Goal: Task Accomplishment & Management: Use online tool/utility

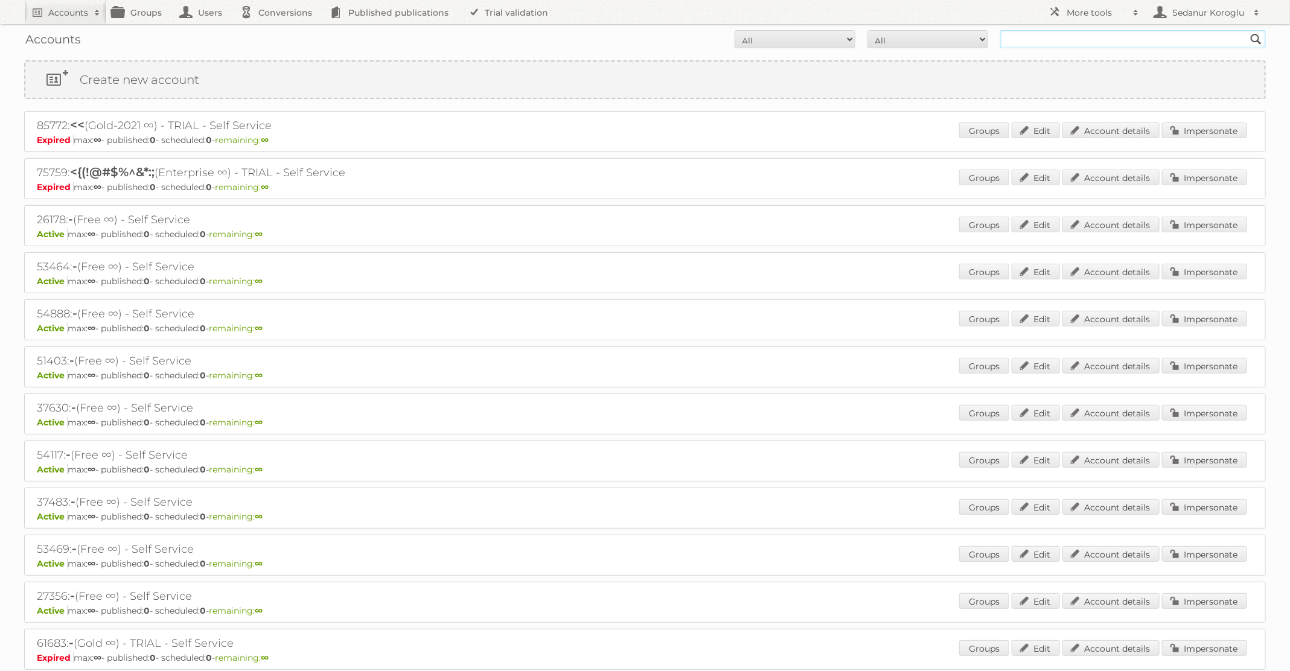
click at [1039, 42] on input "text" at bounding box center [1133, 39] width 266 height 18
type input "HEMA"
click at [1247, 30] on input "Search" at bounding box center [1256, 39] width 18 height 18
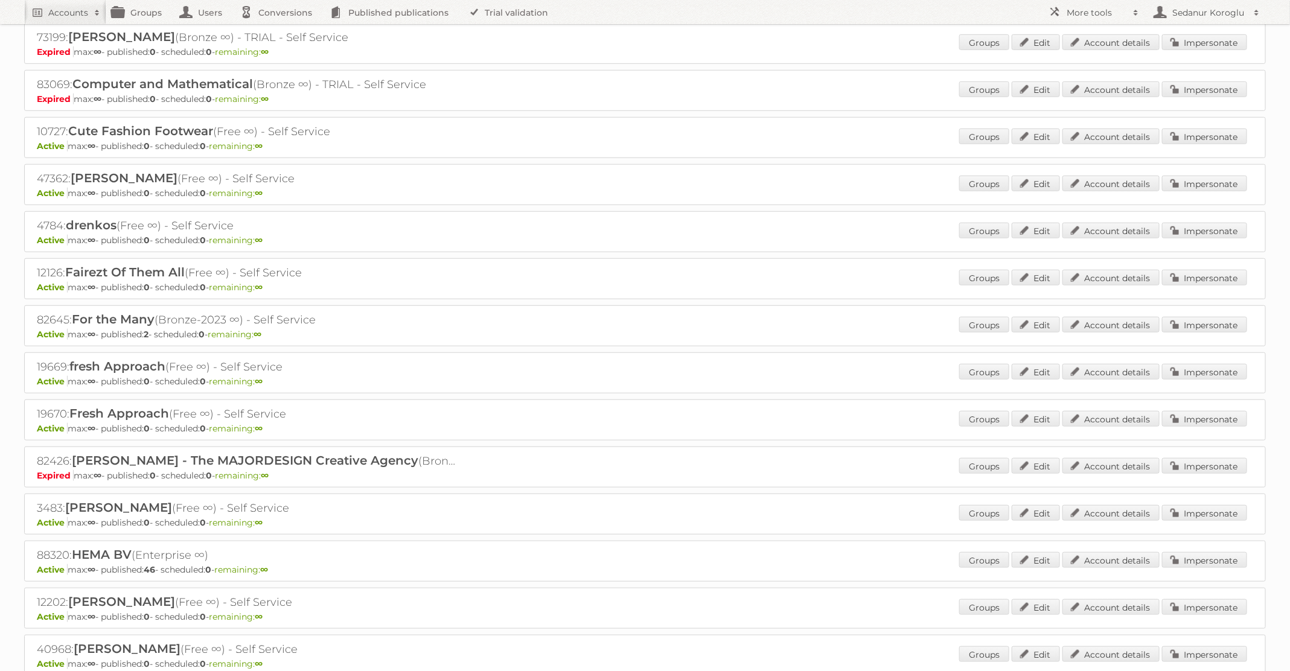
scroll to position [490, 0]
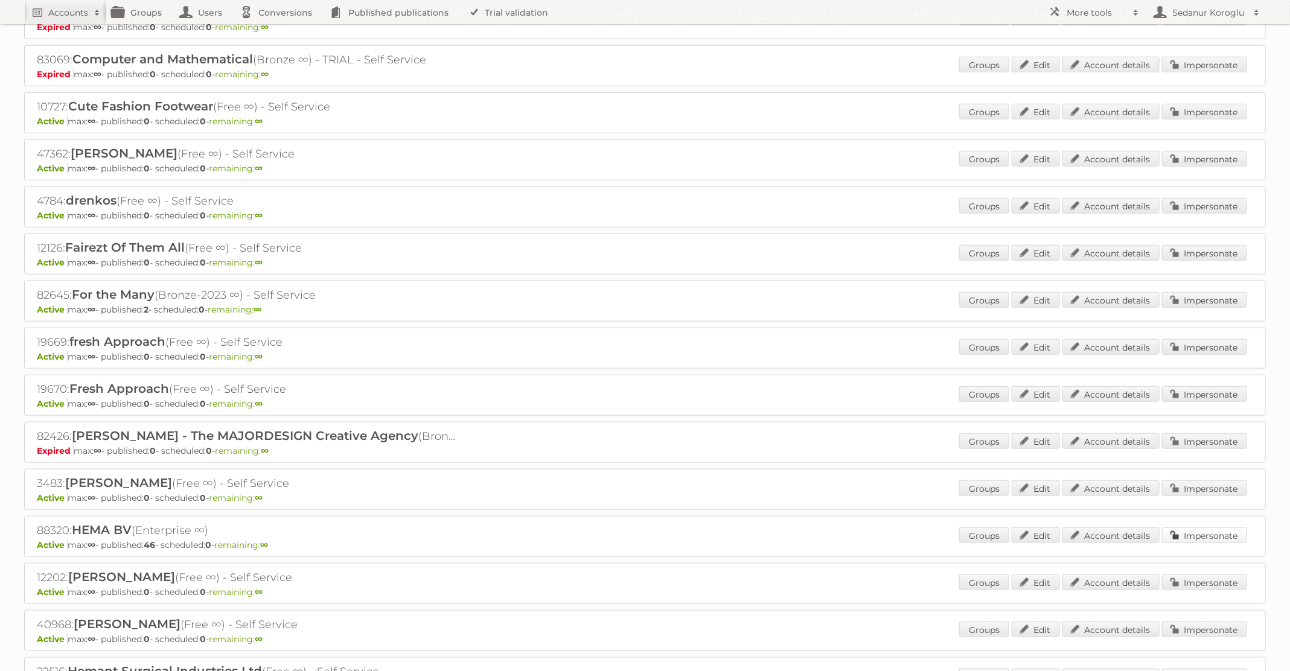
click at [1191, 528] on link "Impersonate" at bounding box center [1204, 536] width 85 height 16
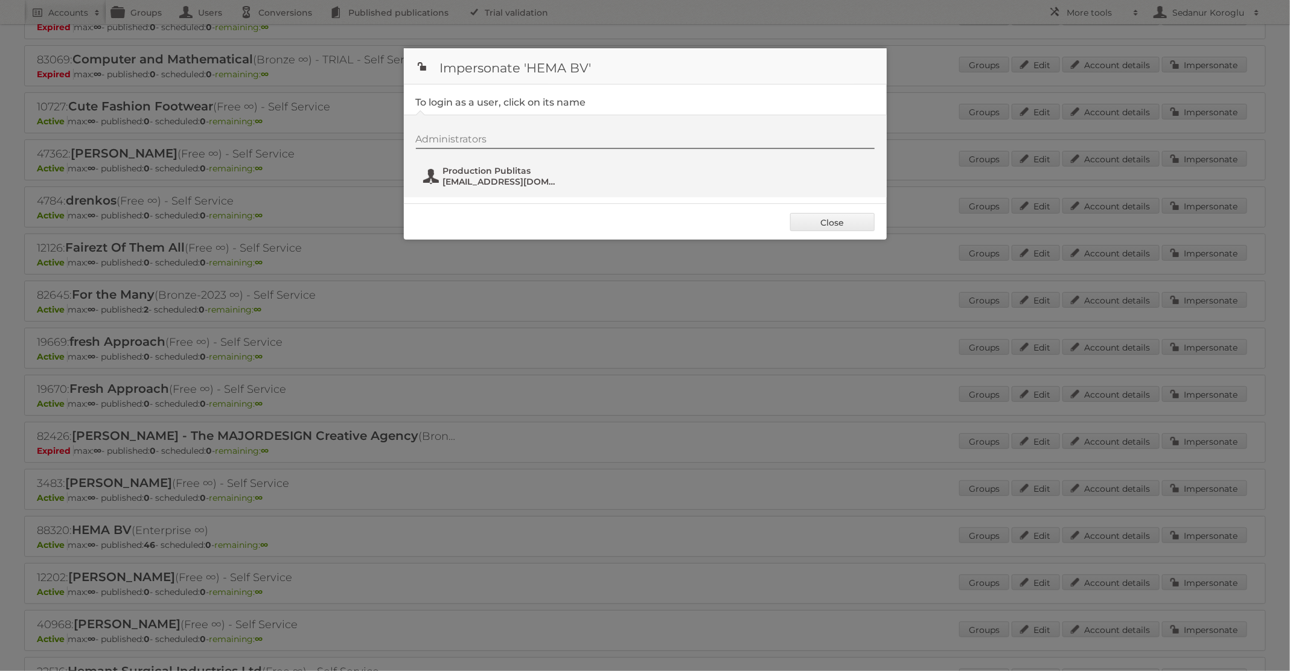
click at [512, 180] on span "fs+hema@publitas.com" at bounding box center [501, 181] width 117 height 11
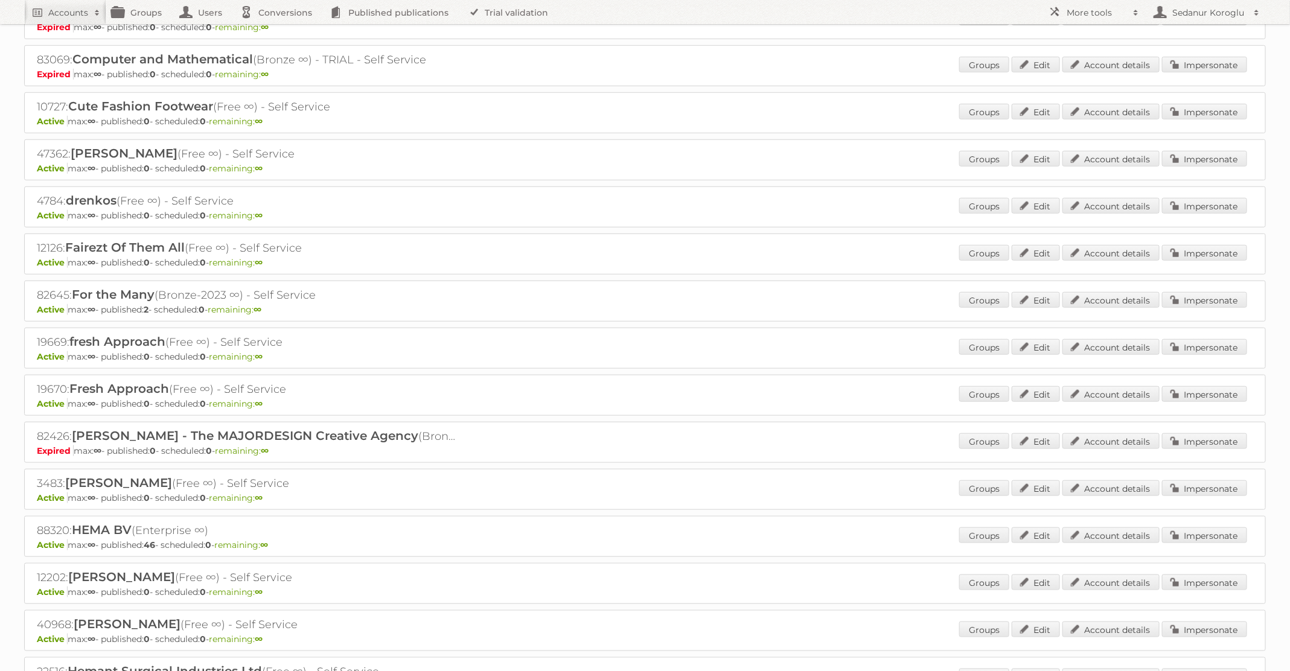
scroll to position [0, 0]
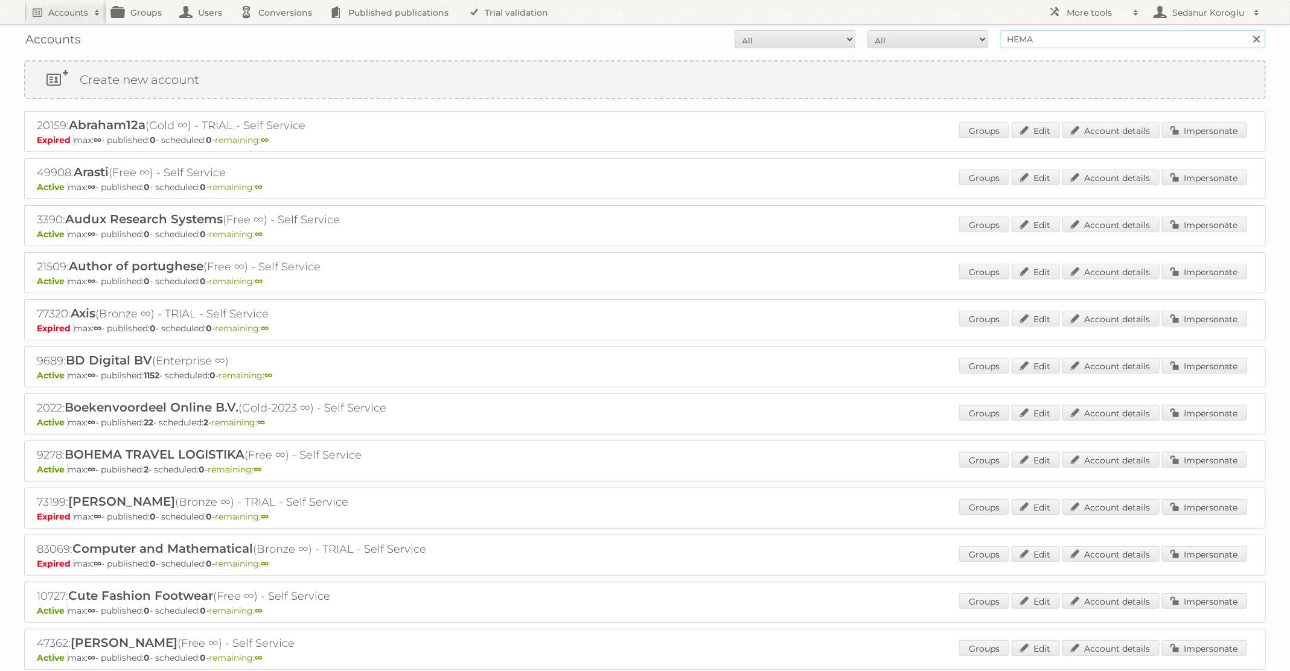
drag, startPoint x: 1083, startPoint y: 36, endPoint x: 954, endPoint y: 32, distance: 129.2
click at [955, 34] on form "All Active Expired Pending All Paid Trials Self service HEMA Search" at bounding box center [645, 39] width 1242 height 18
type input "Pour Vous"
click at [1247, 30] on input "Search" at bounding box center [1256, 39] width 18 height 18
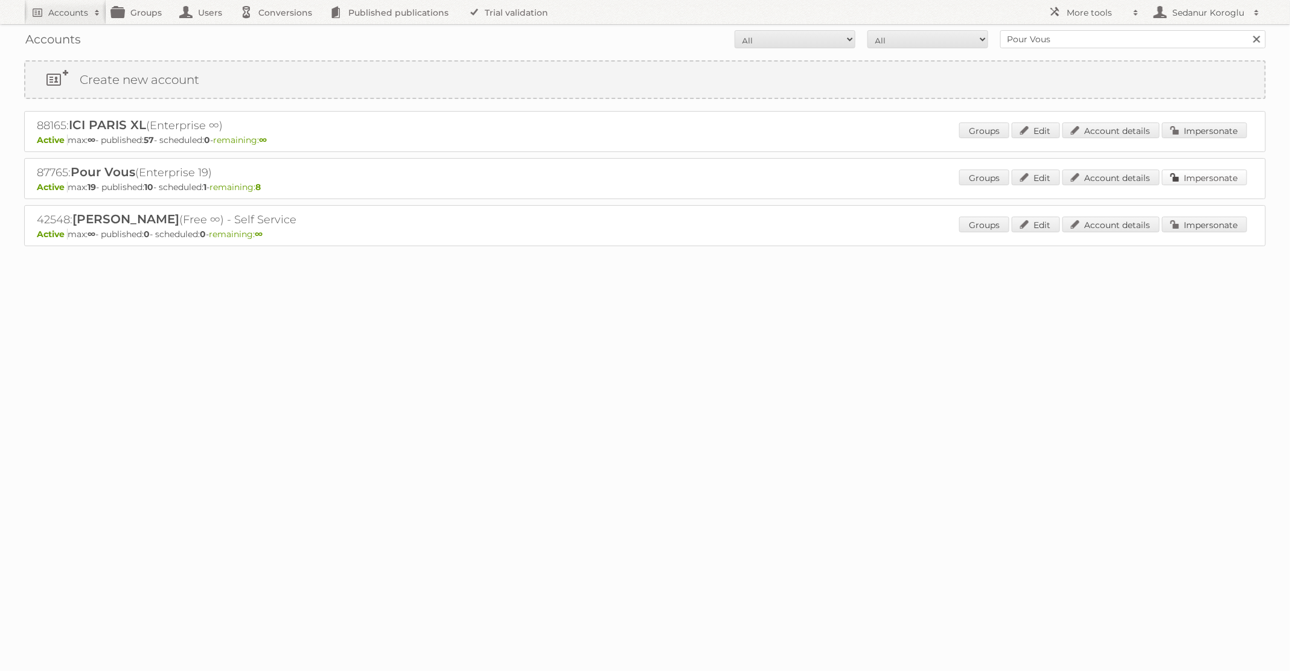
click at [1214, 180] on link "Impersonate" at bounding box center [1204, 178] width 85 height 16
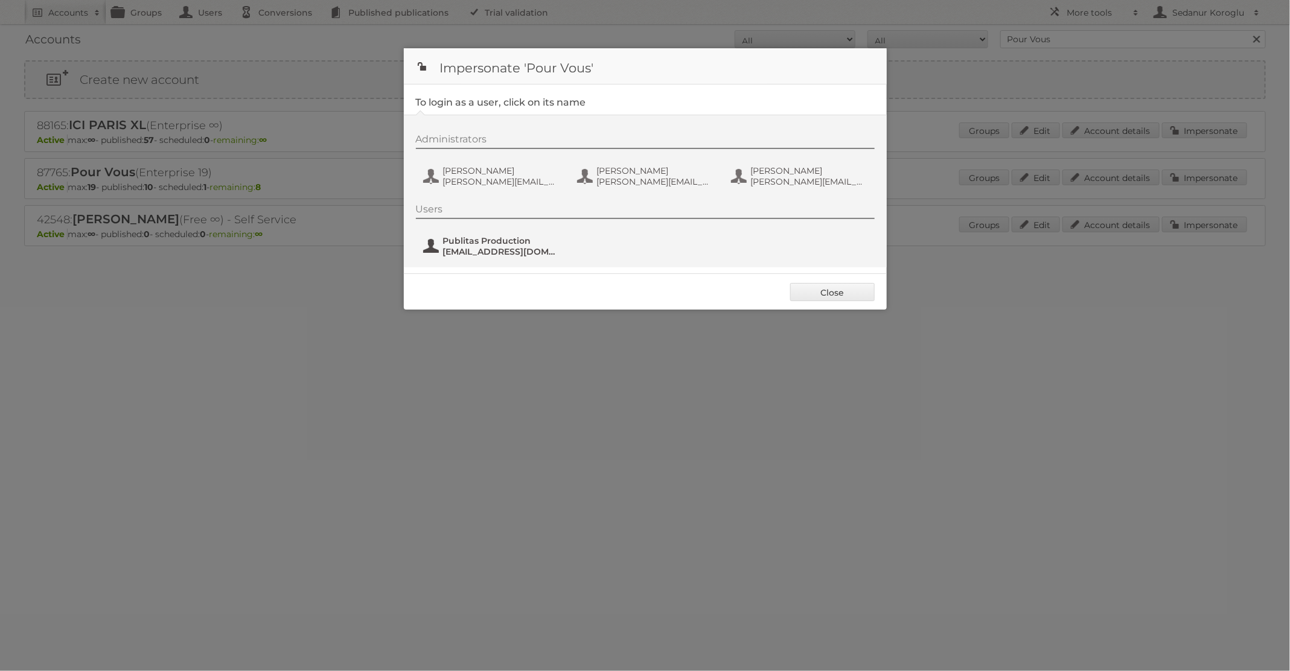
click at [527, 241] on span "Publitas Production" at bounding box center [501, 240] width 117 height 11
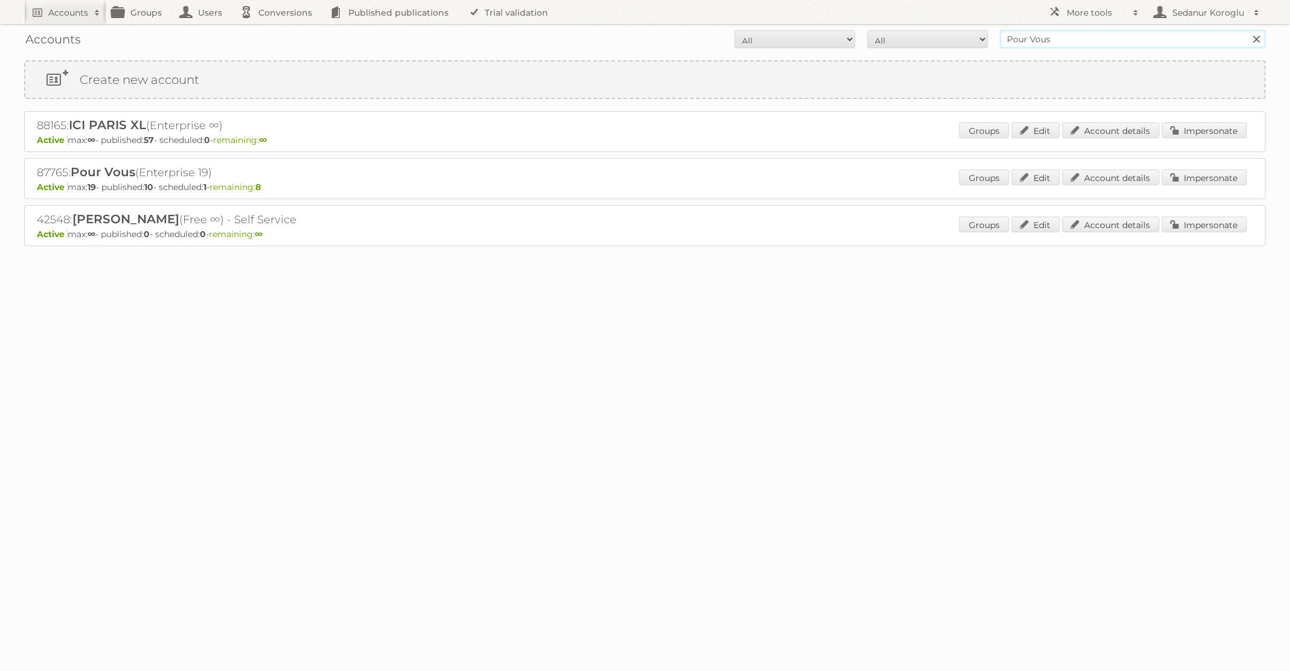
drag, startPoint x: 1058, startPoint y: 42, endPoint x: 954, endPoint y: 25, distance: 104.5
click at [951, 32] on form "All Active Expired Pending All Paid Trials Self service Pour Vous Search" at bounding box center [645, 39] width 1242 height 18
type input "Welkoop"
click at [1247, 30] on input "Search" at bounding box center [1256, 39] width 18 height 18
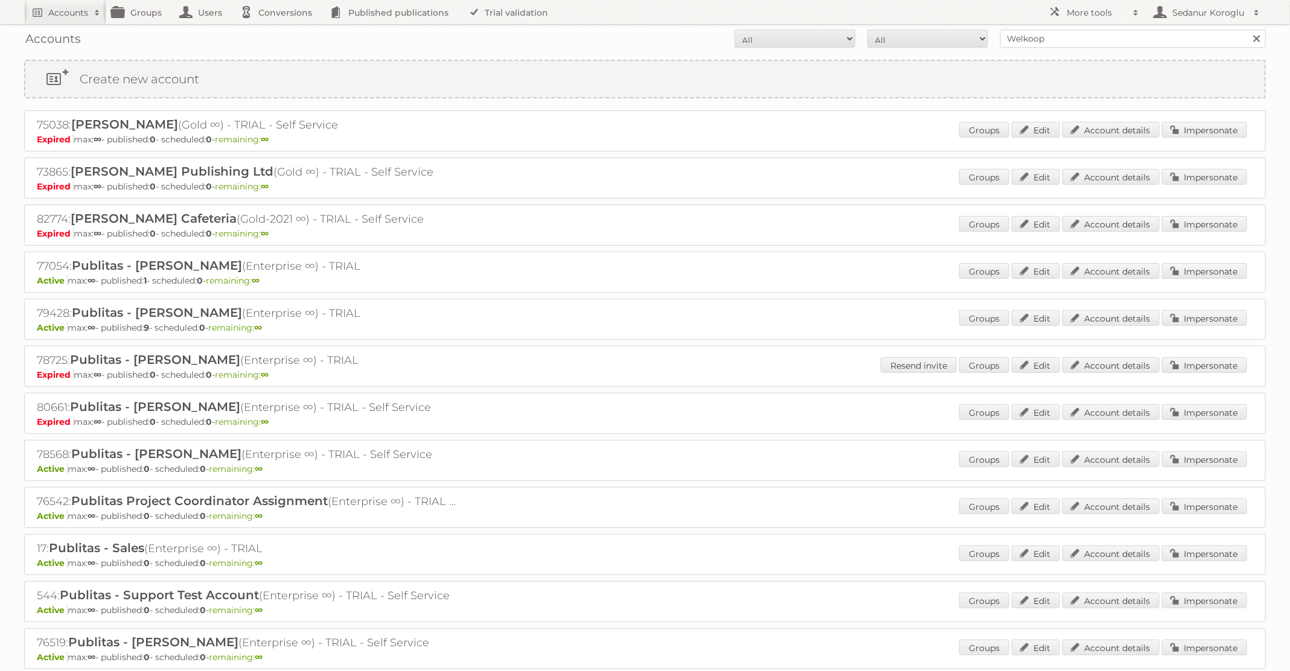
scroll to position [169, 0]
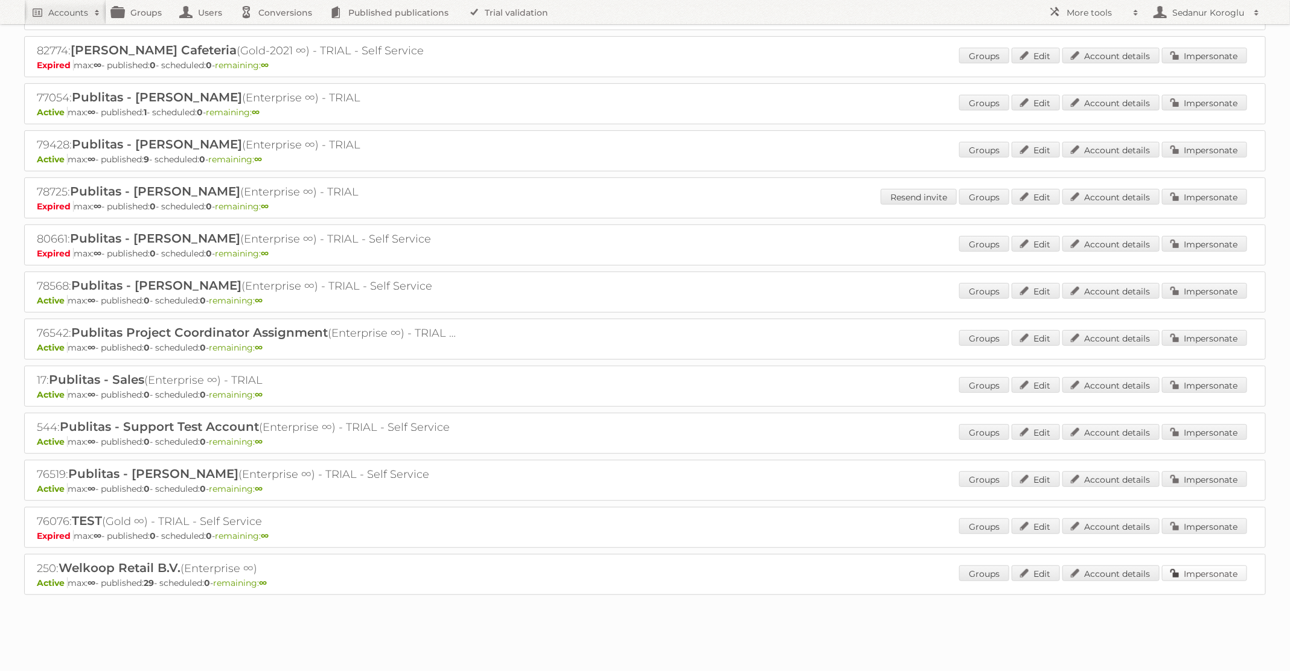
click at [1200, 568] on link "Impersonate" at bounding box center [1204, 574] width 85 height 16
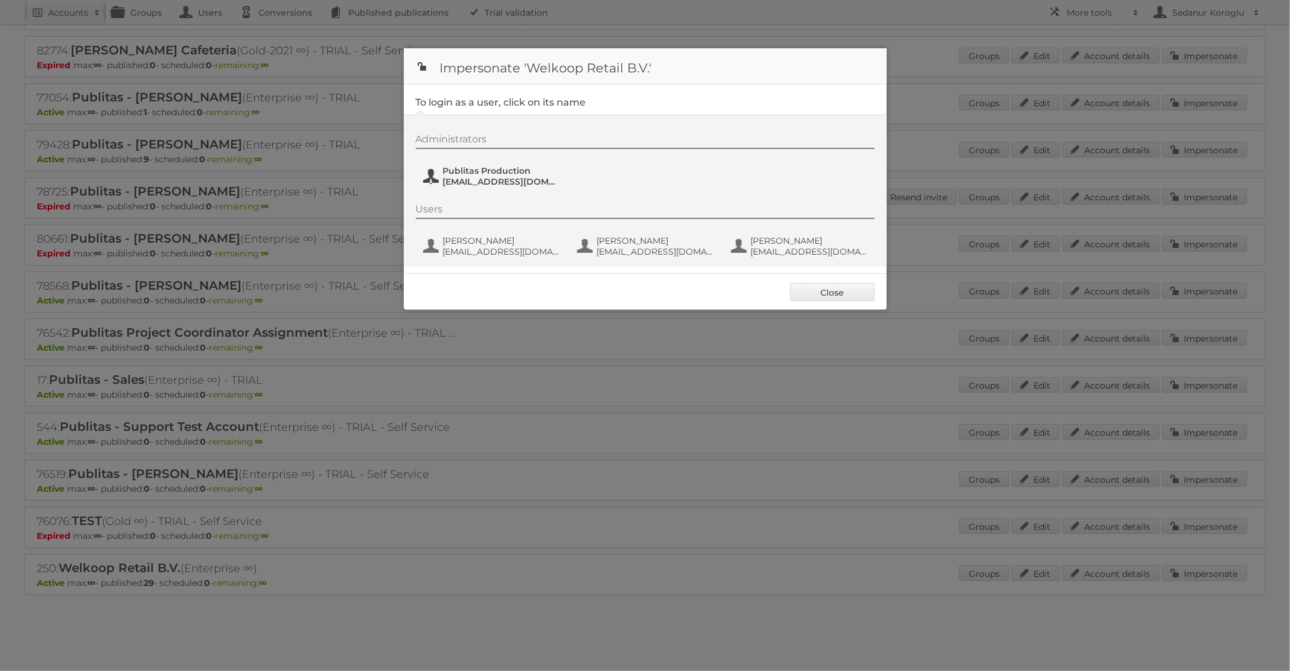
click at [521, 180] on span "fs+welkoop@publitas.com" at bounding box center [501, 181] width 117 height 11
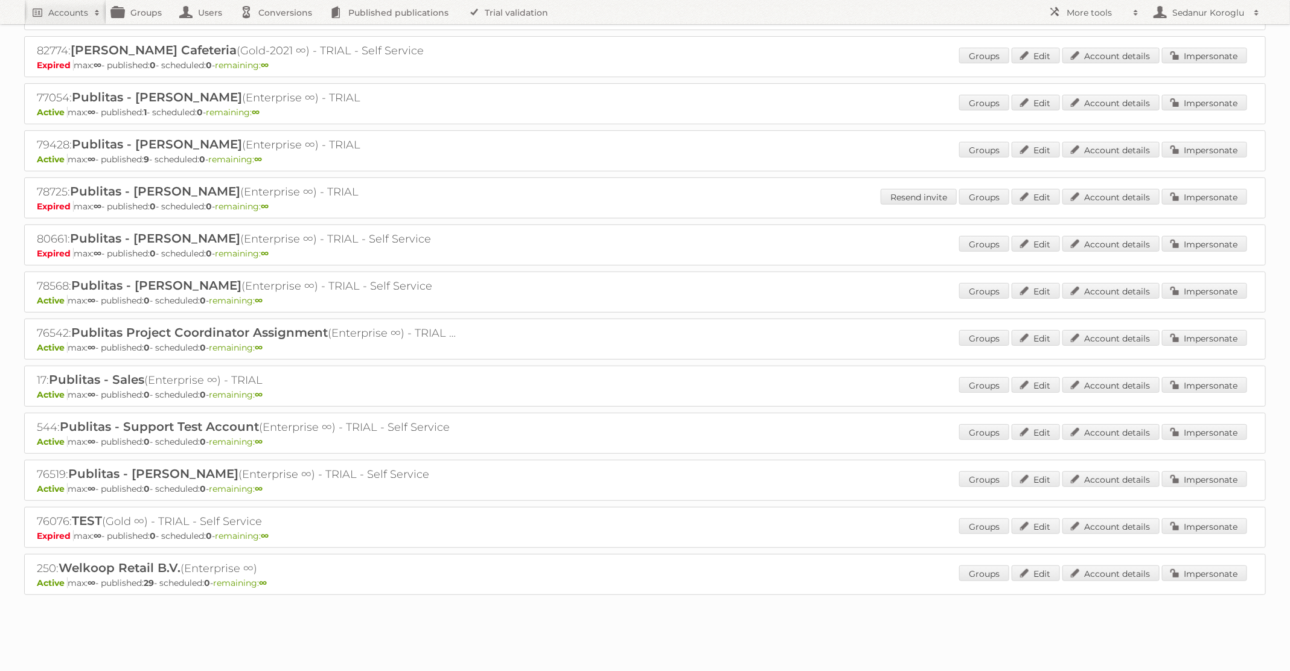
scroll to position [0, 0]
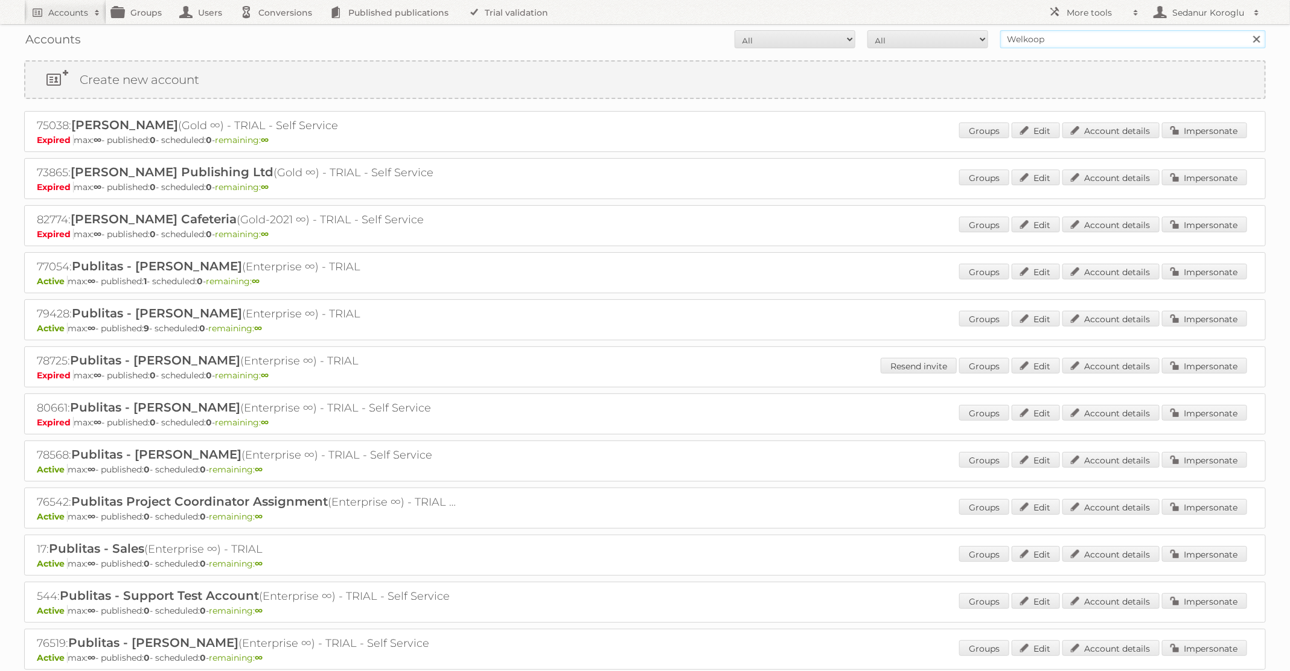
drag, startPoint x: 1066, startPoint y: 40, endPoint x: 945, endPoint y: 37, distance: 120.7
click at [946, 38] on form "All Active Expired Pending All Paid Trials Self service Welkoop Search" at bounding box center [645, 39] width 1242 height 18
type input "Albert Heijn BE"
click at [1247, 30] on input "Search" at bounding box center [1256, 39] width 18 height 18
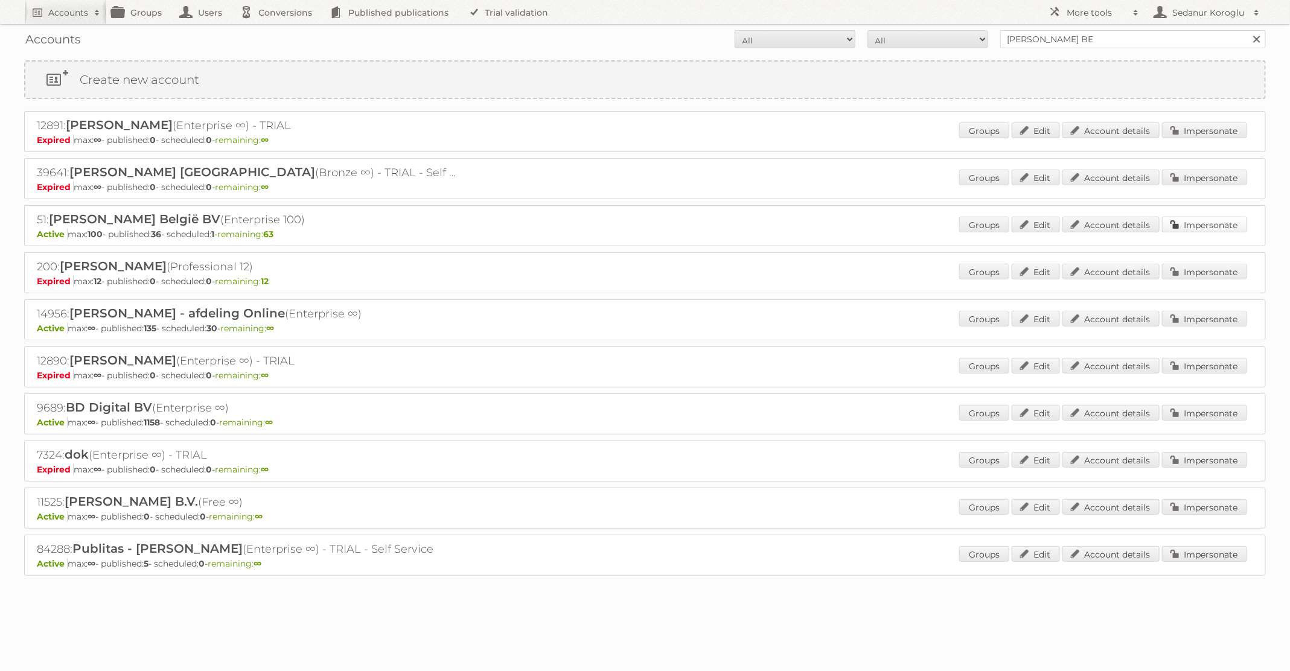
click at [1190, 219] on link "Impersonate" at bounding box center [1204, 225] width 85 height 16
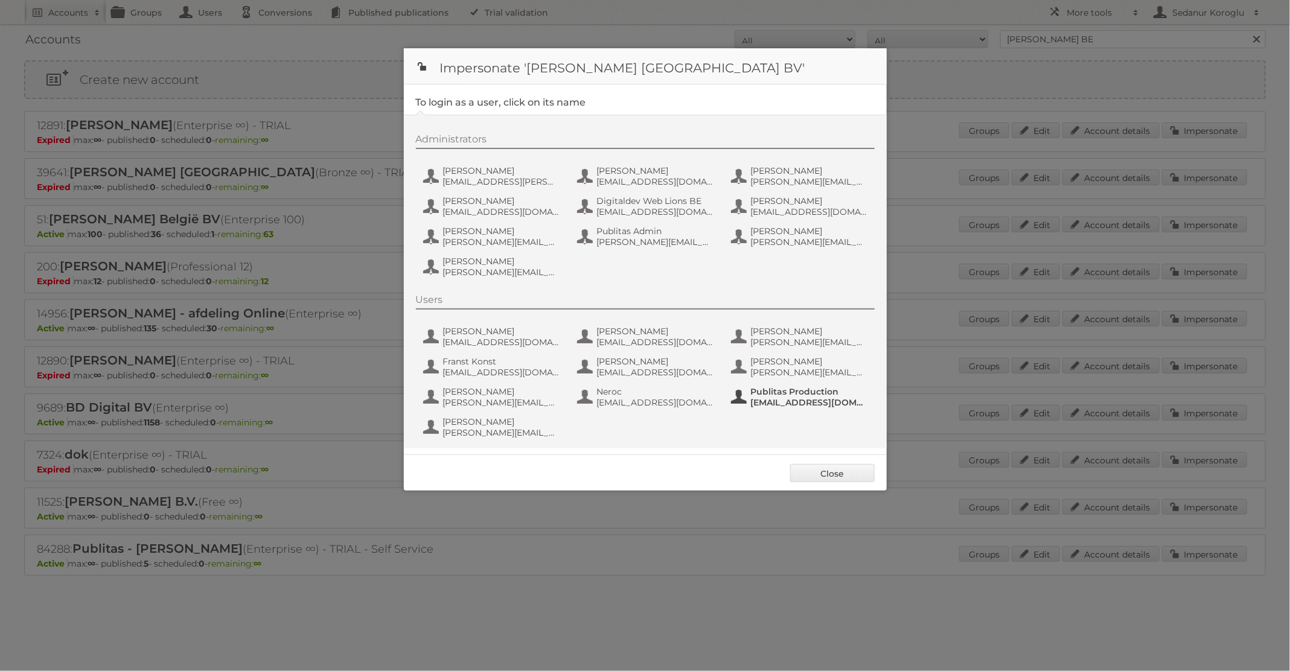
click at [783, 394] on span "Publitas Production" at bounding box center [809, 391] width 117 height 11
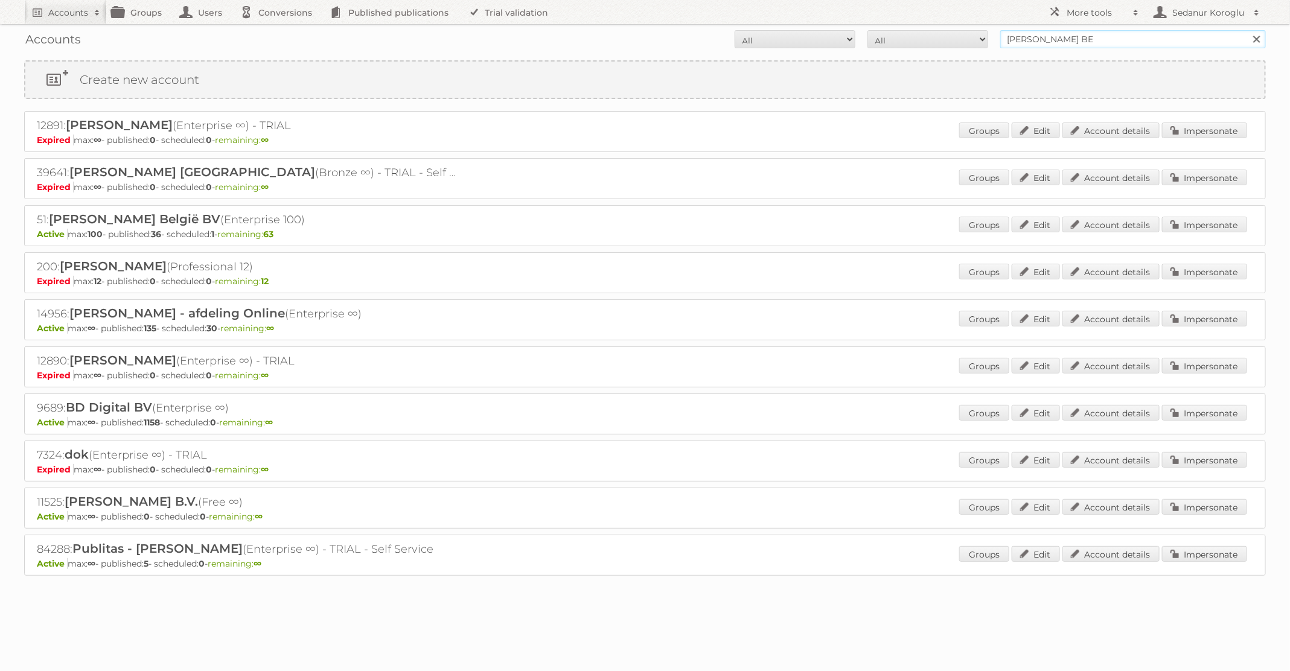
drag, startPoint x: 1088, startPoint y: 39, endPoint x: 983, endPoint y: 34, distance: 104.5
click at [983, 36] on form "All Active Expired Pending All Paid Trials Self service [PERSON_NAME] BE Search" at bounding box center [645, 39] width 1242 height 18
type input "dm drogerie"
click at [1247, 30] on input "Search" at bounding box center [1256, 39] width 18 height 18
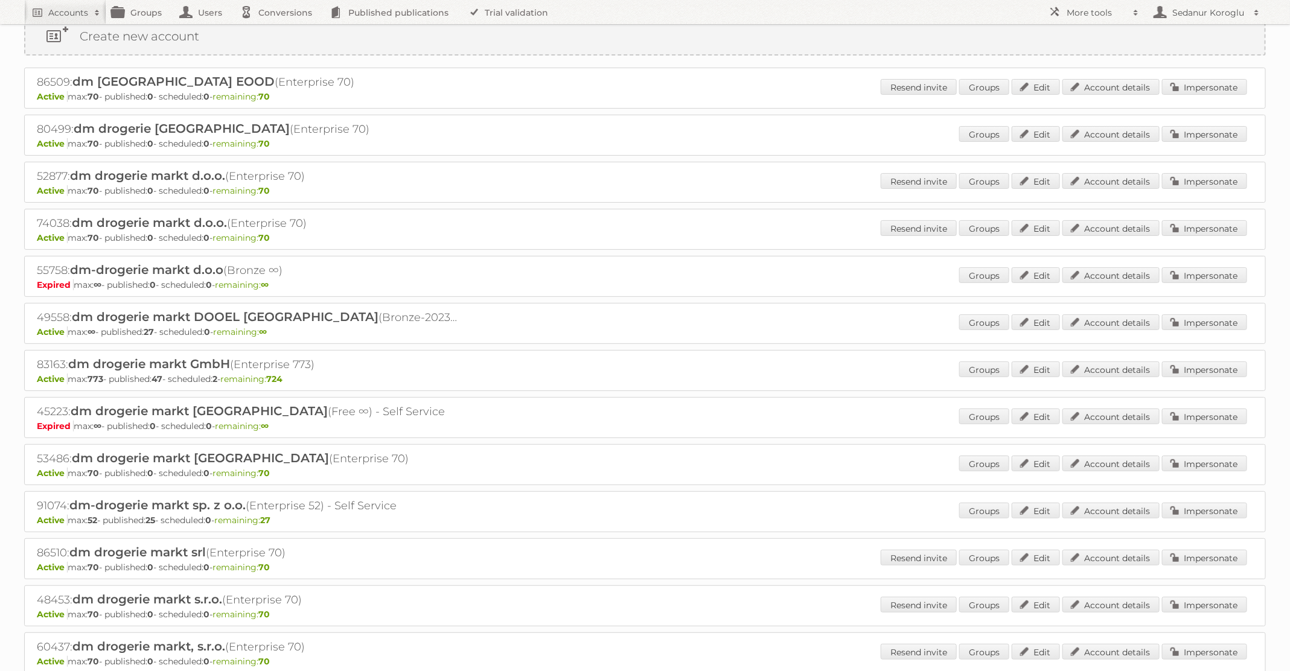
scroll to position [71, 0]
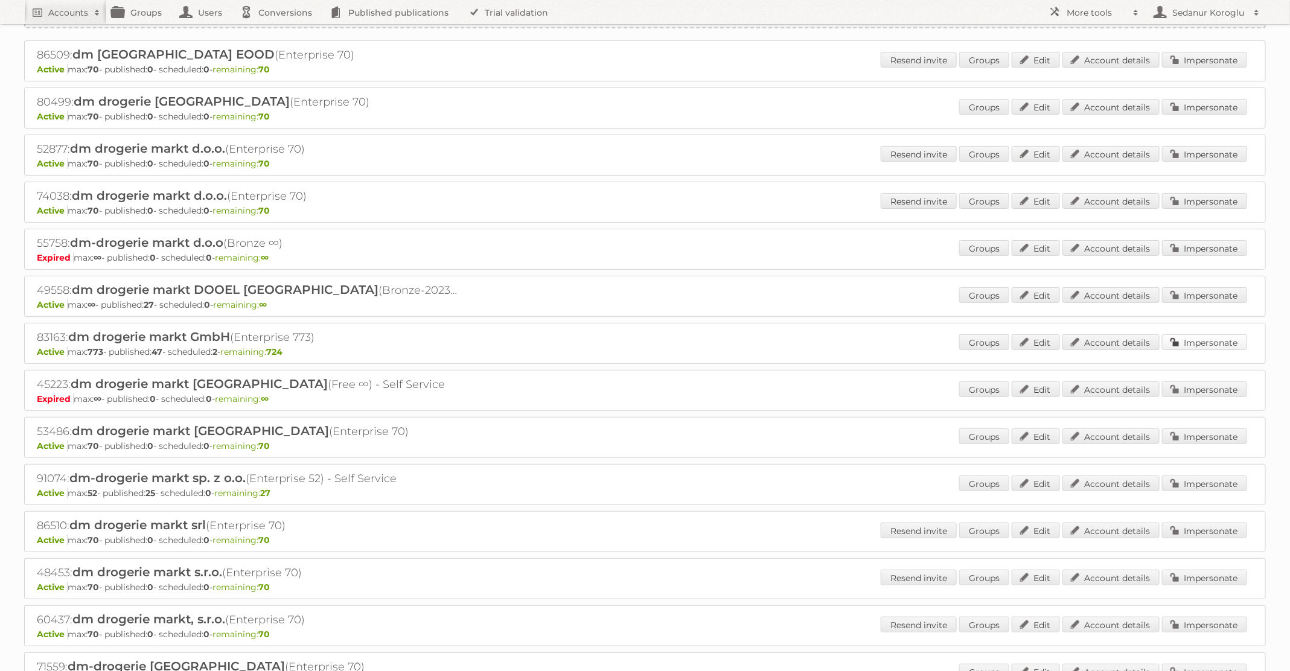
click at [1182, 344] on link "Impersonate" at bounding box center [1204, 342] width 85 height 16
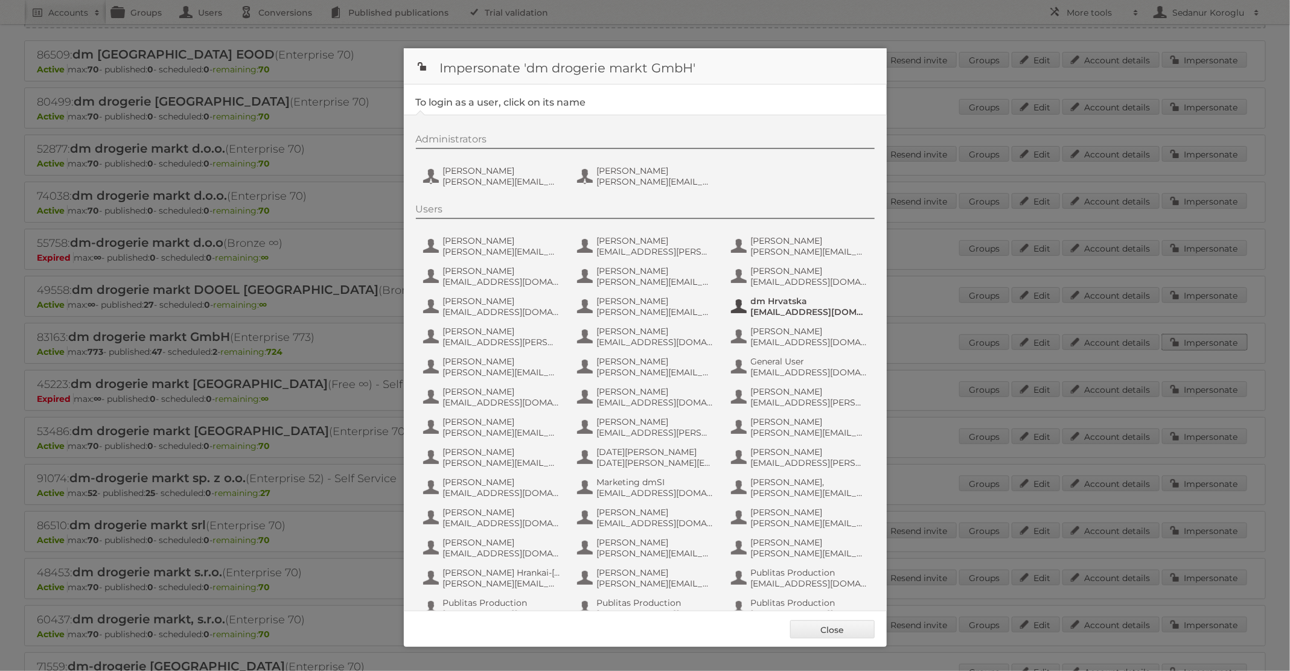
scroll to position [115, 0]
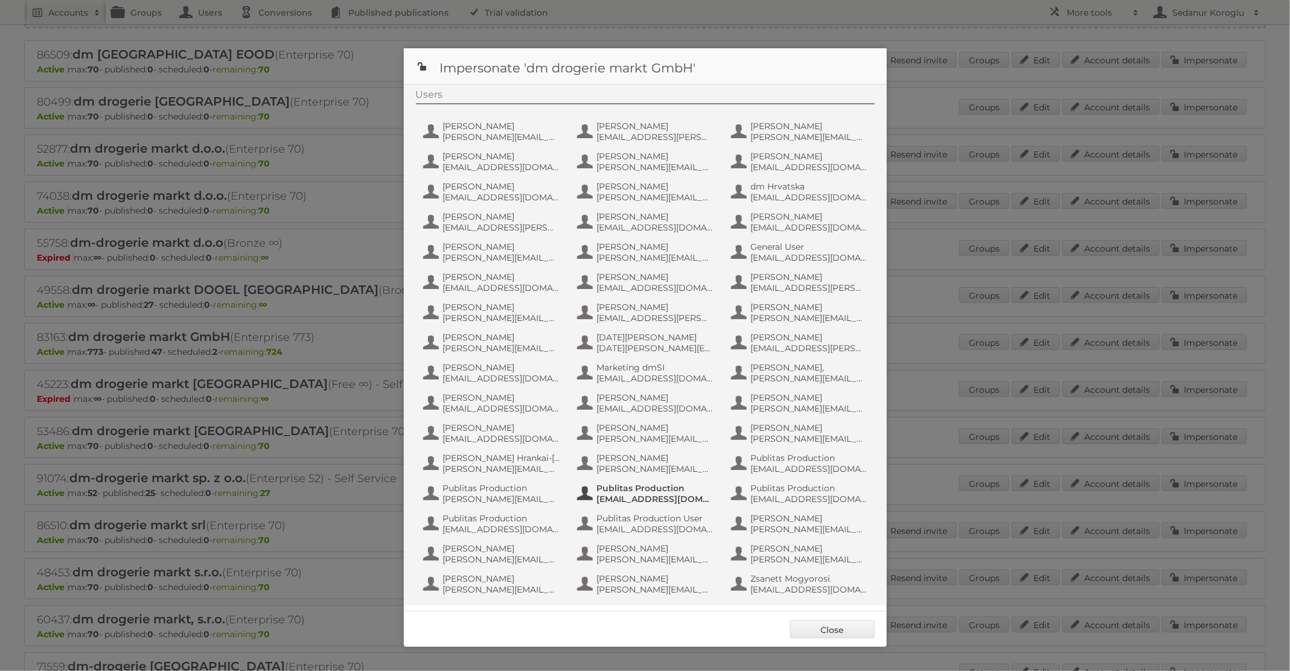
click at [674, 499] on span "[EMAIL_ADDRESS][DOMAIN_NAME]" at bounding box center [655, 499] width 117 height 11
